Goal: Go to known website: Access a specific website the user already knows

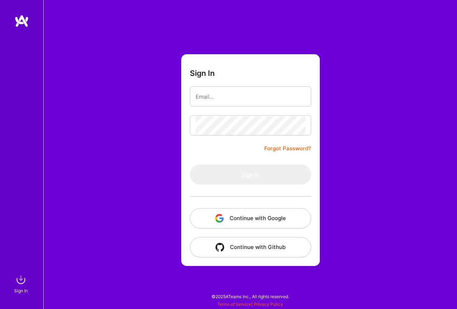
click at [253, 213] on button "Continue with Google" at bounding box center [250, 218] width 121 height 20
